Goal: Task Accomplishment & Management: Use online tool/utility

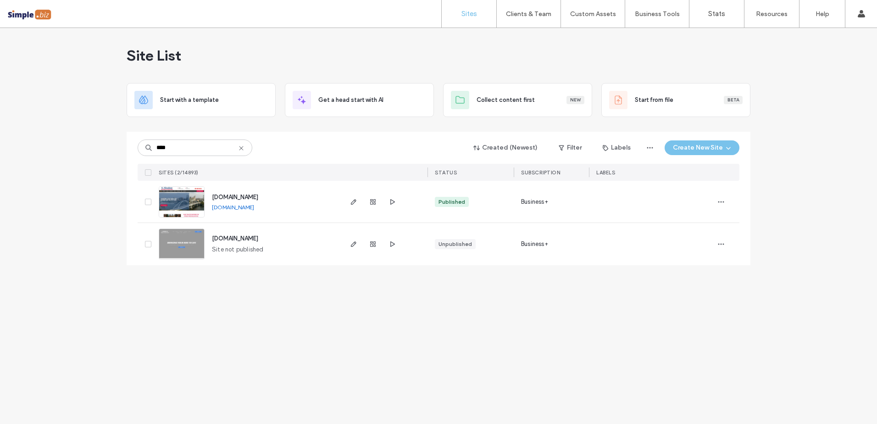
type input "****"
click at [180, 199] on link at bounding box center [182, 201] width 46 height 31
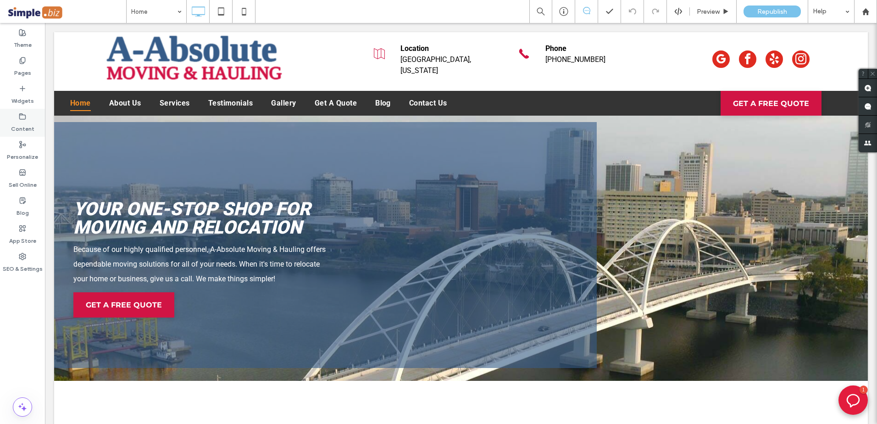
click at [22, 118] on icon at bounding box center [22, 116] width 7 height 7
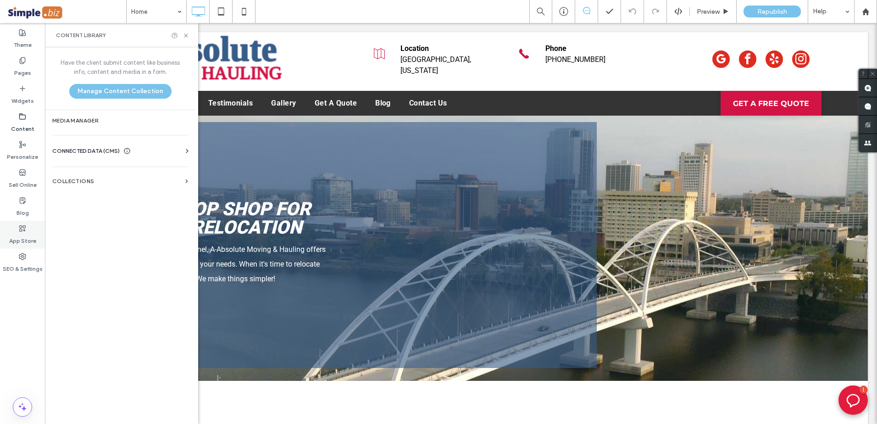
click at [22, 235] on label "App Store" at bounding box center [22, 238] width 27 height 13
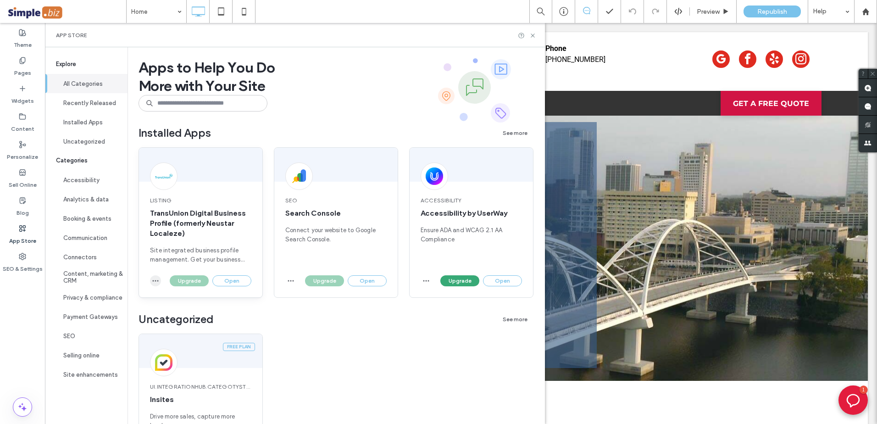
click at [154, 282] on icon "button" at bounding box center [155, 280] width 7 height 7
click at [185, 304] on span "Uninstall app" at bounding box center [177, 302] width 38 height 9
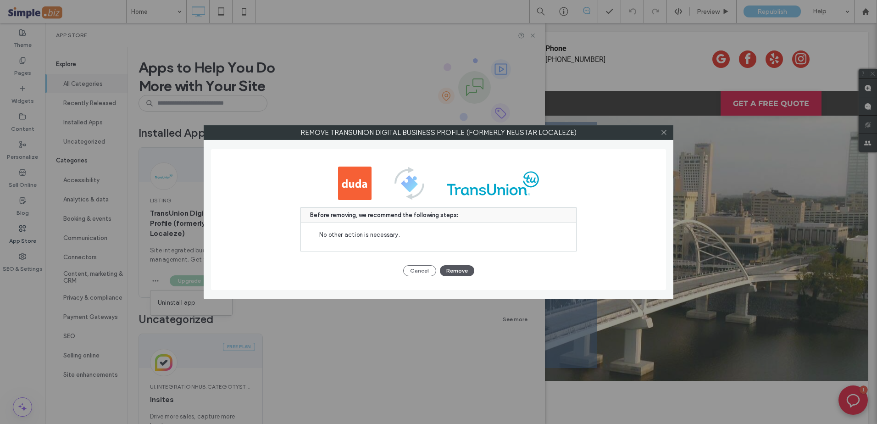
click at [458, 272] on button "Remove" at bounding box center [457, 270] width 34 height 11
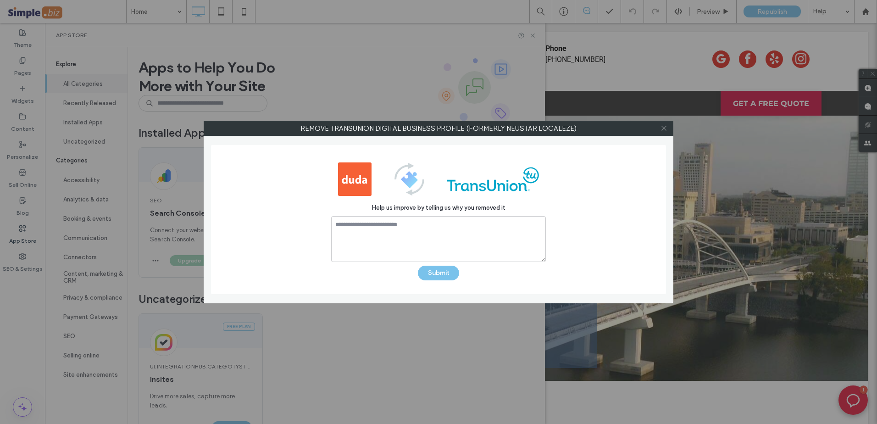
click at [665, 128] on icon at bounding box center [664, 128] width 7 height 7
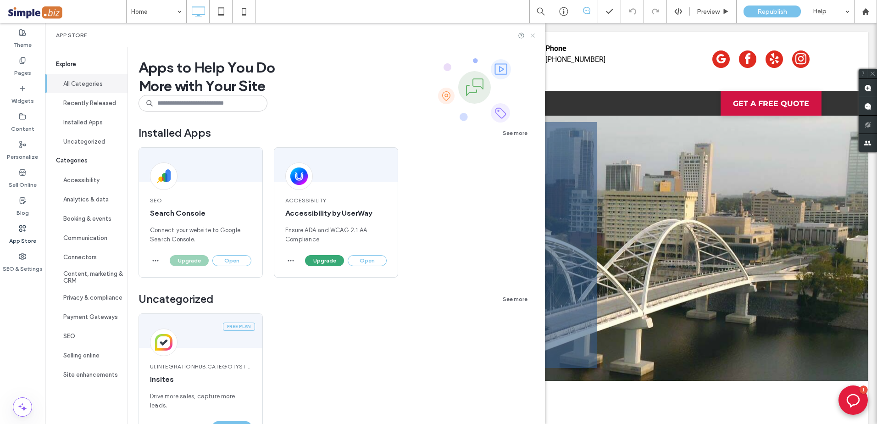
click at [534, 33] on use at bounding box center [533, 35] width 4 height 4
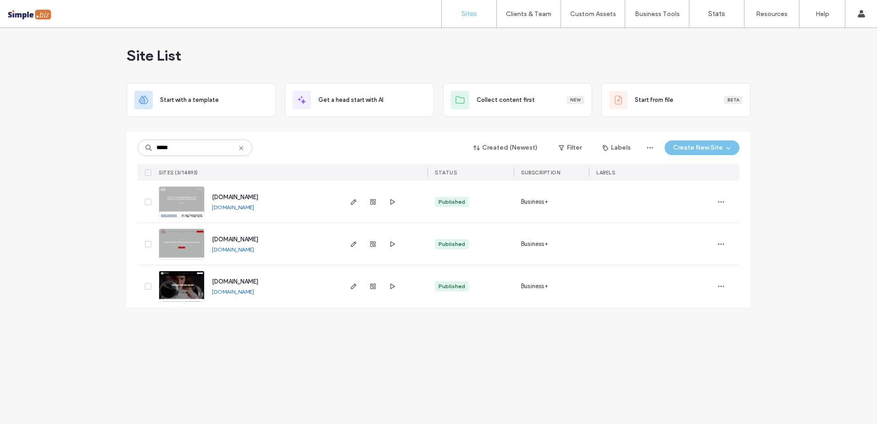
type input "*****"
click at [187, 200] on img at bounding box center [181, 218] width 45 height 62
